Goal: Task Accomplishment & Management: Manage account settings

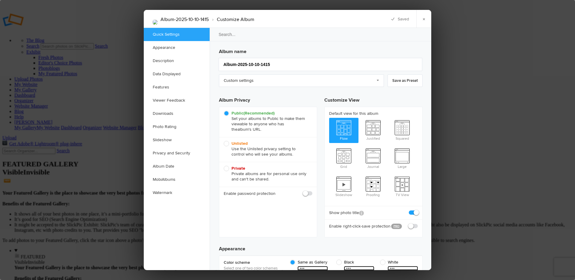
click at [224, 35] on input "search" at bounding box center [320, 35] width 223 height 14
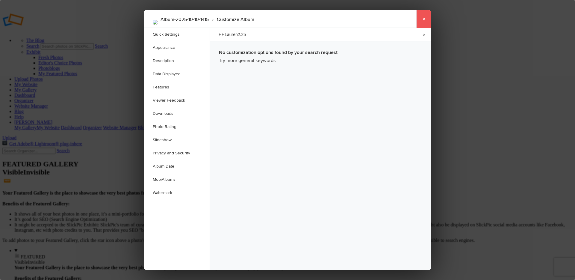
type input "HHLauren2.25"
click at [426, 18] on link "×" at bounding box center [423, 19] width 15 height 18
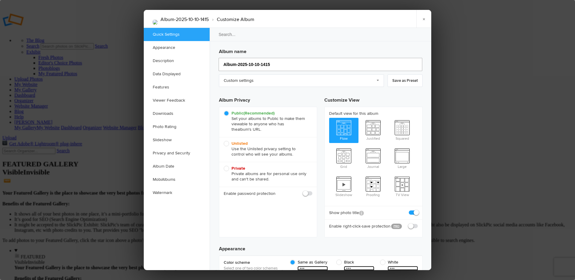
click at [278, 66] on input "Album-2025-10-10-1415" at bounding box center [321, 64] width 204 height 13
type input "HHLaur"
type input "HHLa"
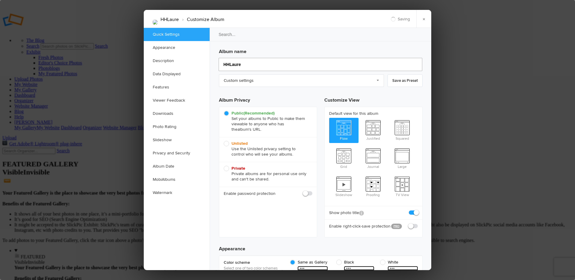
type input "HHLauren"
type input "HHLauren2"
type input "HHLauren225"
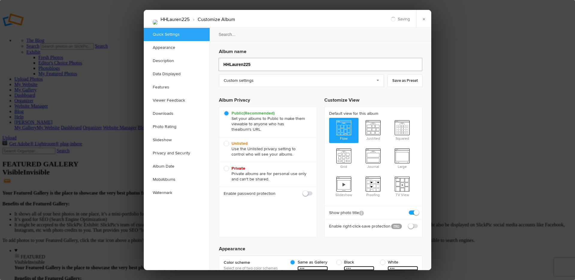
type input "HHLauren225"
type input "HHLauren"
type input "HHLaurenFeb"
type input "HHLaurenFe"
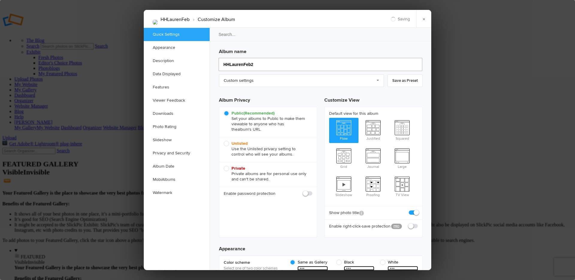
type input "HHLaurenFeb25"
click at [423, 21] on link "×" at bounding box center [423, 19] width 15 height 18
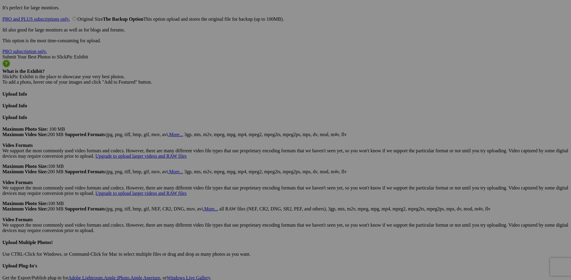
scroll to position [1594, 0]
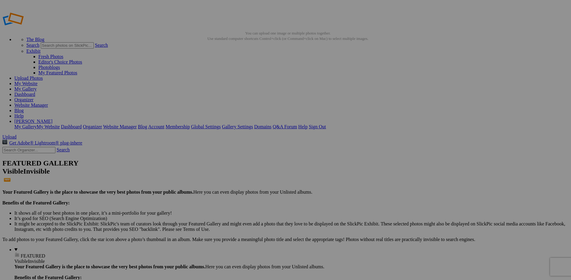
scroll to position [0, 0]
drag, startPoint x: 221, startPoint y: 100, endPoint x: 41, endPoint y: 139, distance: 183.9
click at [37, 82] on link "My Website" at bounding box center [25, 84] width 23 height 5
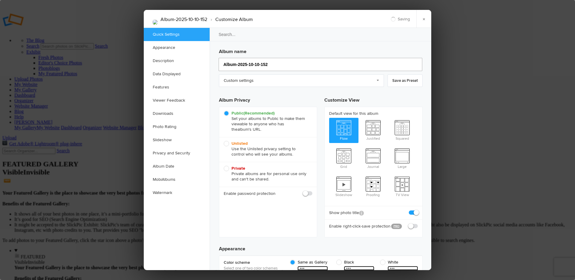
click at [279, 65] on input "Album-2025-10-10-152" at bounding box center [321, 64] width 204 height 13
type input "ARIT"
type input "ARI"
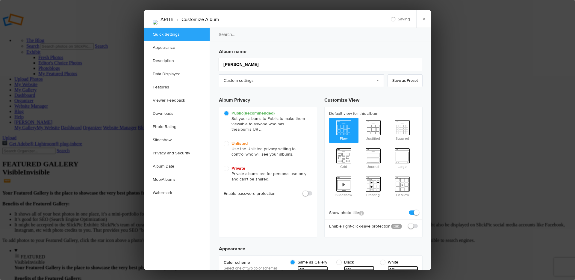
type input "ARIThal"
type input "ARITh"
type input "ARIThalianHall"
click at [230, 64] on input "ARIThalianHall" at bounding box center [321, 64] width 204 height 13
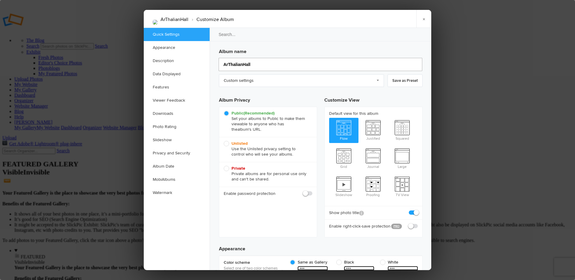
type input "AriThalianHall"
click at [27, 58] on div at bounding box center [287, 140] width 575 height 280
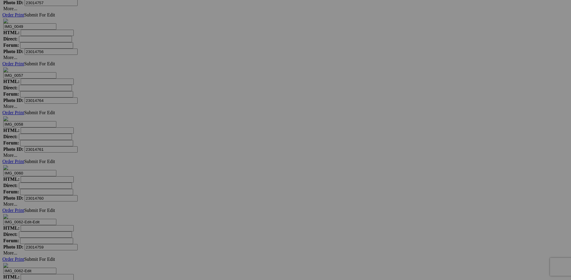
scroll to position [2223, 0]
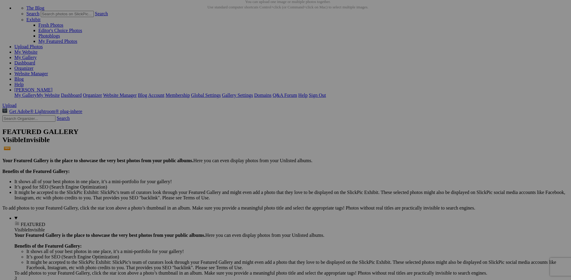
scroll to position [0, 0]
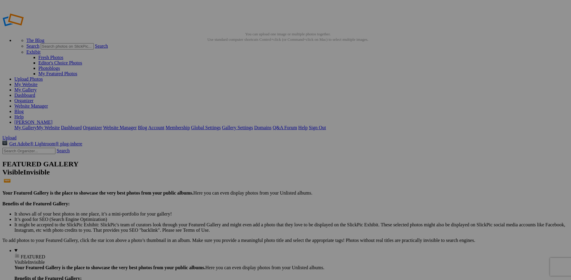
drag, startPoint x: 230, startPoint y: 114, endPoint x: 42, endPoint y: 149, distance: 190.8
click at [37, 82] on link "My Website" at bounding box center [25, 84] width 23 height 5
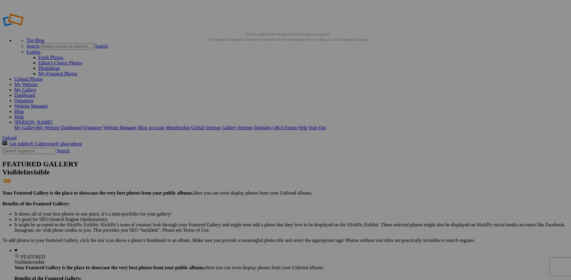
click at [16, 135] on span "Upload" at bounding box center [9, 137] width 14 height 5
